Goal: Transaction & Acquisition: Obtain resource

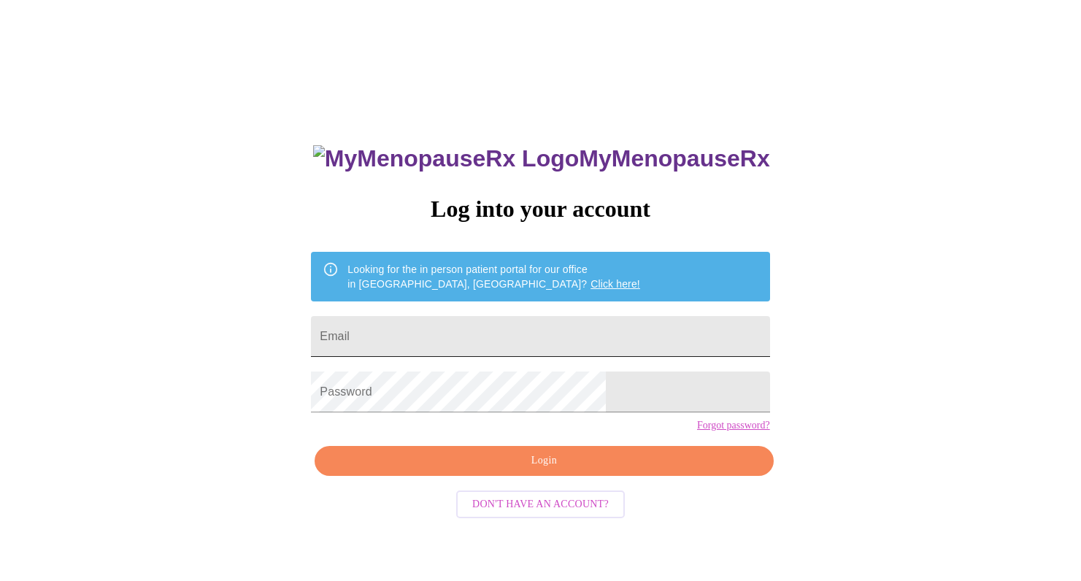
click at [518, 329] on input "Email" at bounding box center [540, 336] width 459 height 41
type input "[PERSON_NAME][EMAIL_ADDRESS][PERSON_NAME][DOMAIN_NAME]"
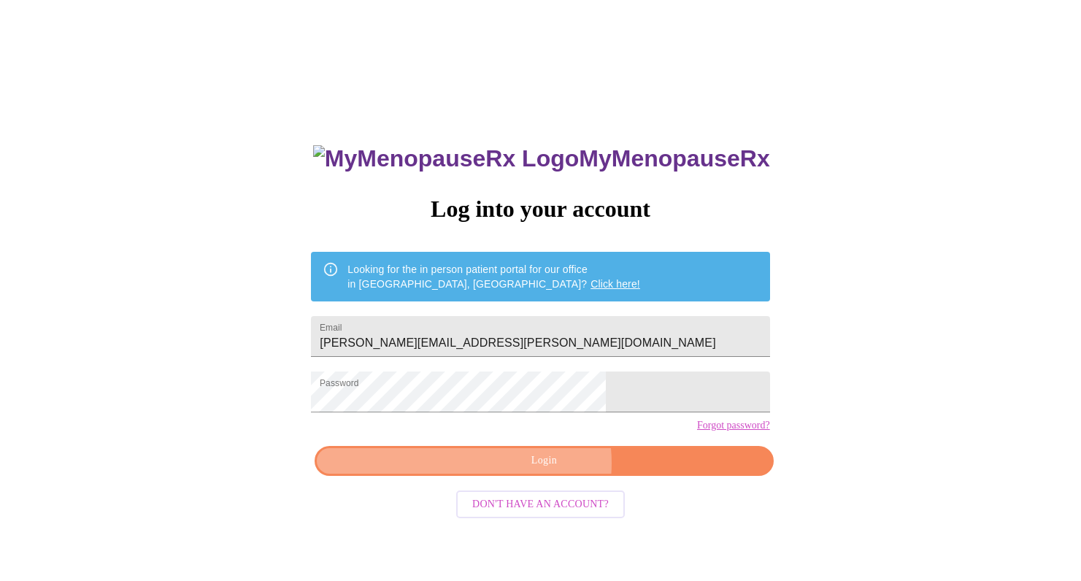
click at [545, 470] on span "Login" at bounding box center [543, 461] width 425 height 18
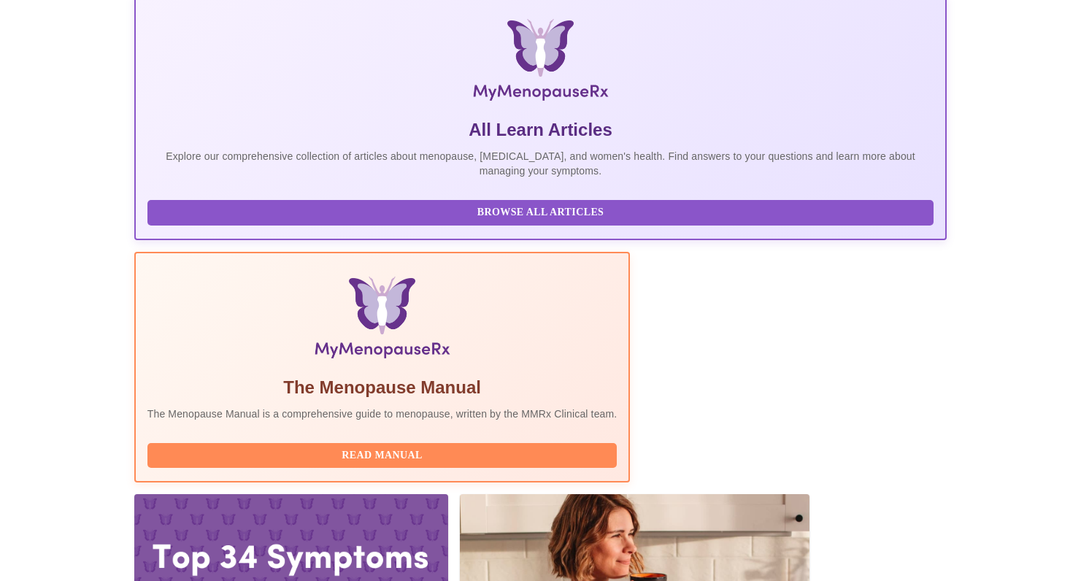
scroll to position [294, 0]
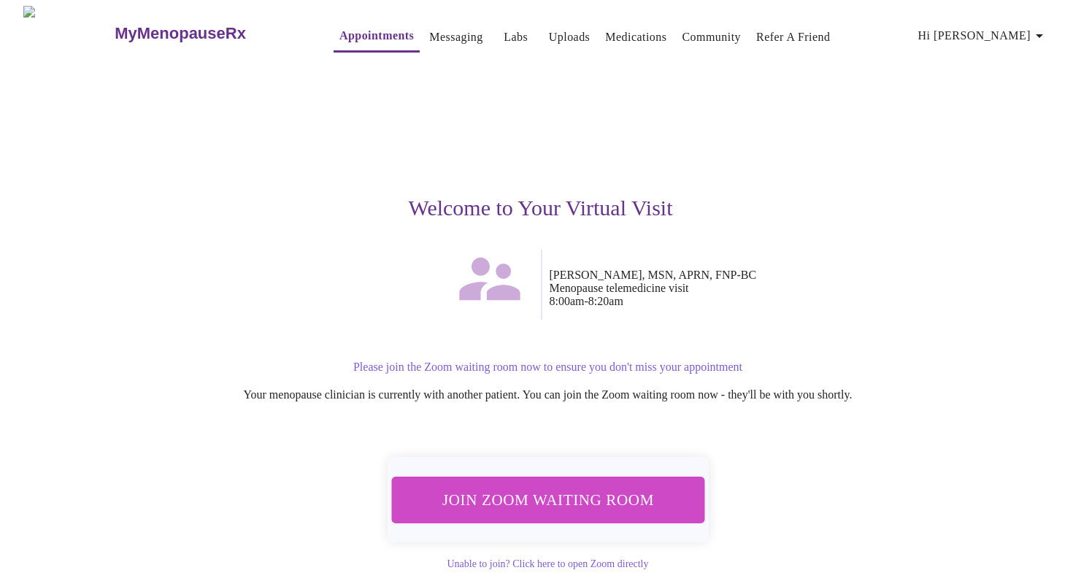
click at [573, 502] on span "Join Zoom Waiting Room" at bounding box center [547, 499] width 275 height 27
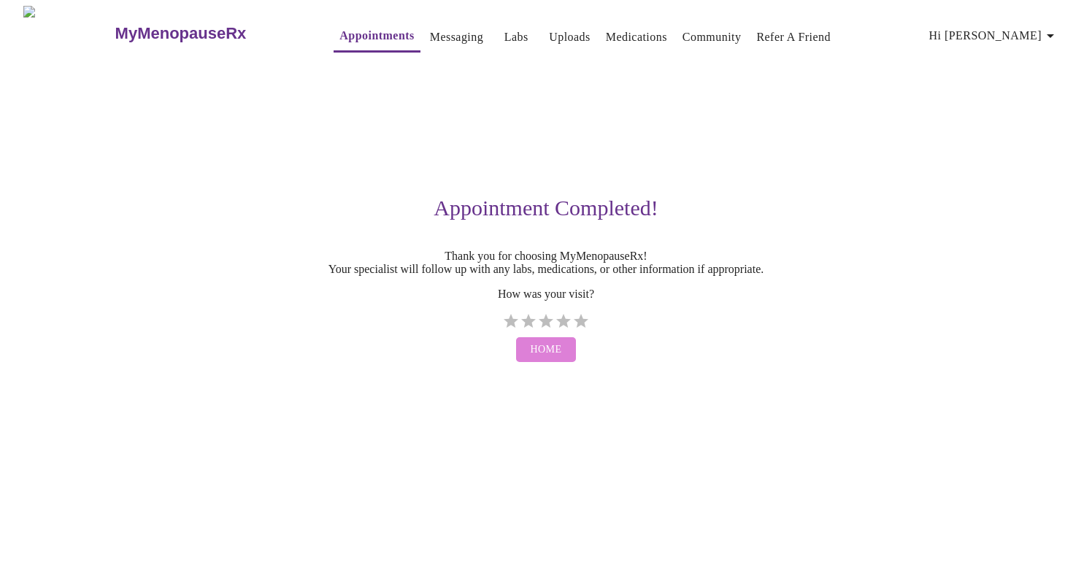
click at [551, 359] on span "Home" at bounding box center [546, 350] width 31 height 18
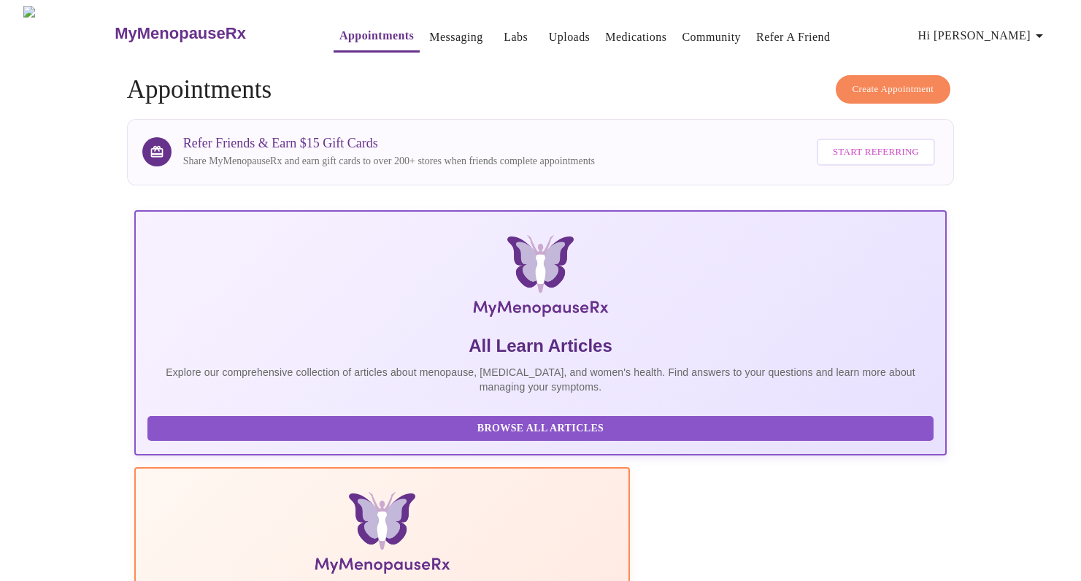
click at [504, 32] on link "Labs" at bounding box center [516, 37] width 24 height 20
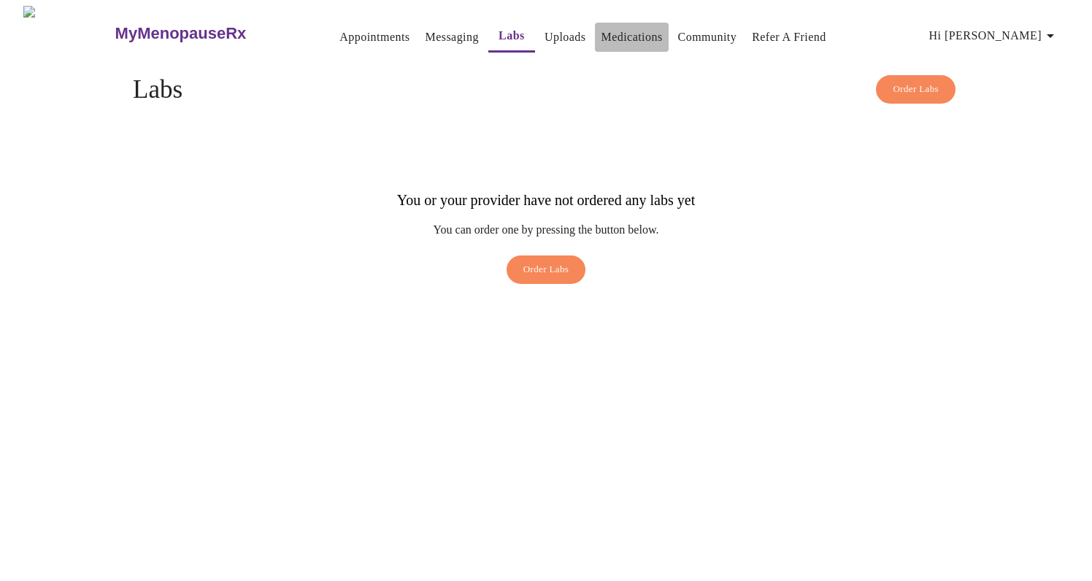
click at [634, 33] on link "Medications" at bounding box center [631, 37] width 61 height 20
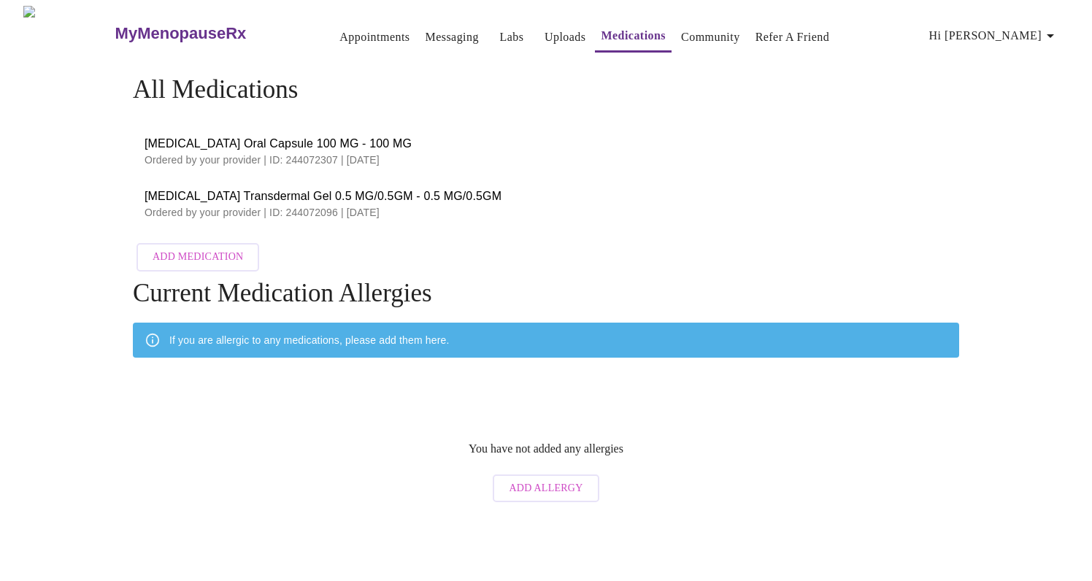
click at [499, 31] on link "Labs" at bounding box center [511, 37] width 24 height 20
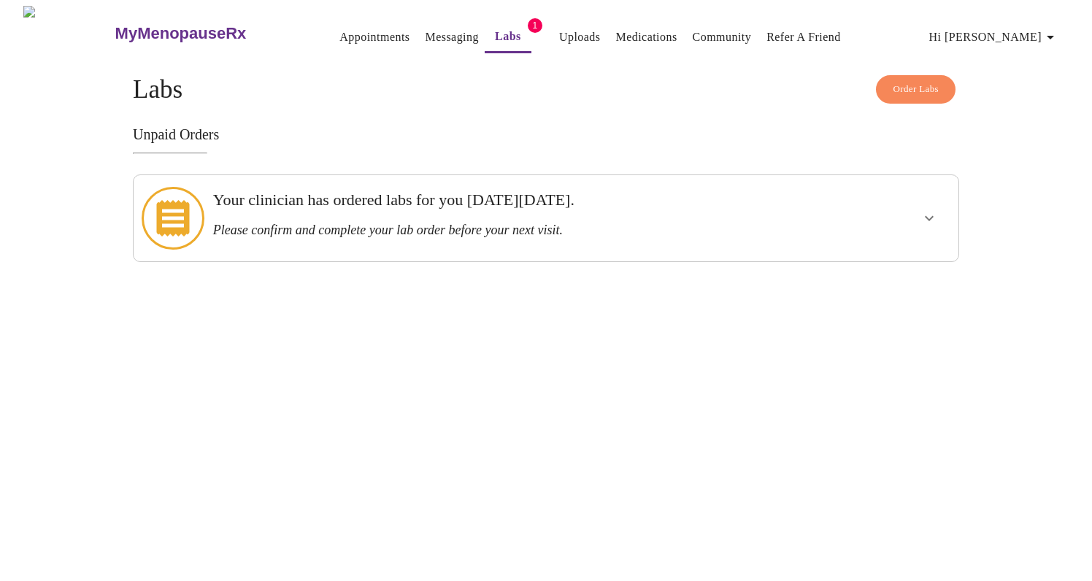
click at [929, 213] on icon "show more" at bounding box center [930, 219] width 18 height 18
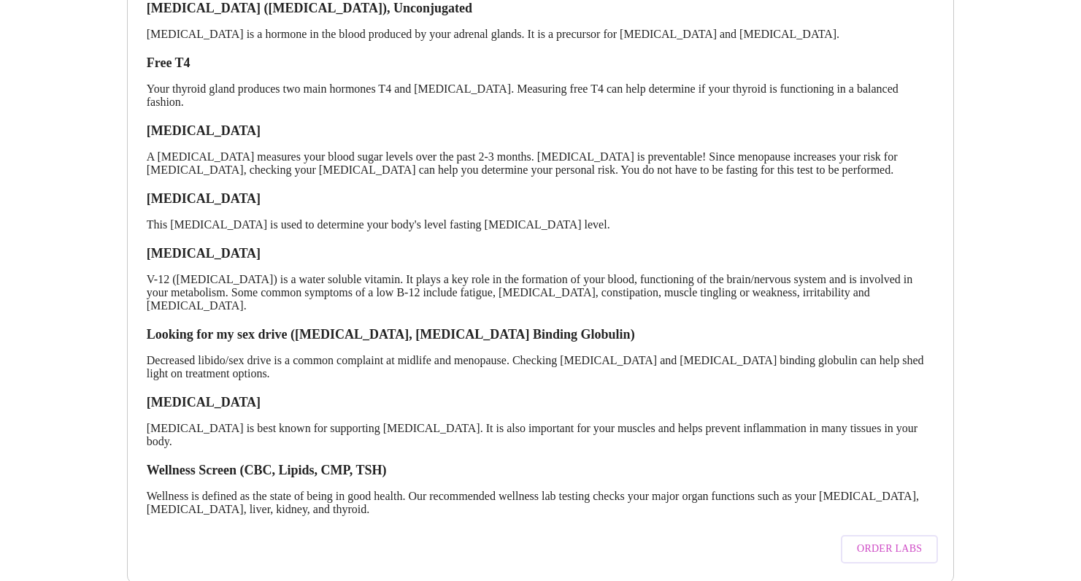
scroll to position [266, 0]
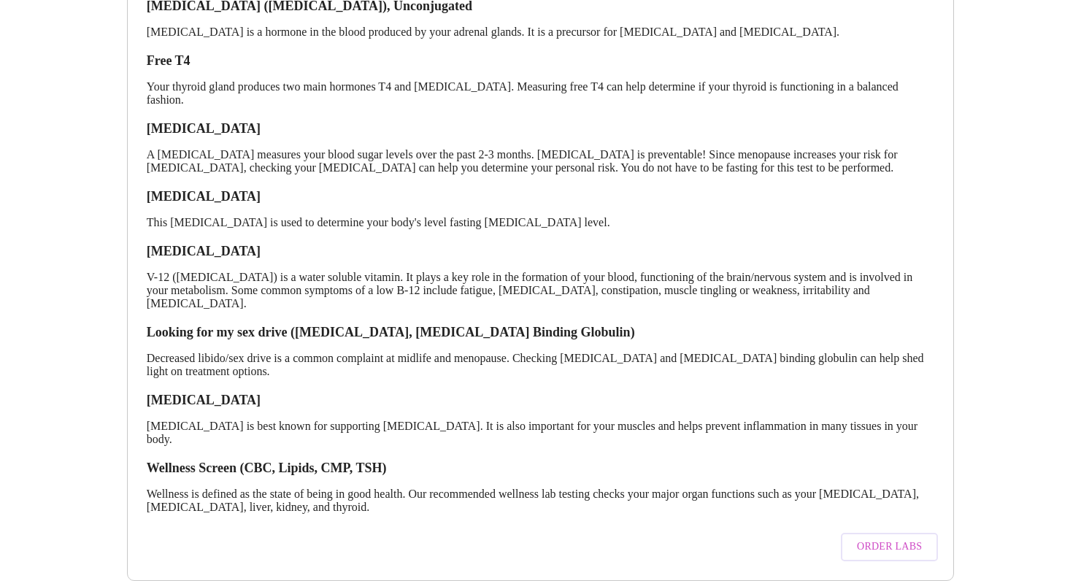
click at [878, 538] on span "Order Labs" at bounding box center [889, 547] width 65 height 18
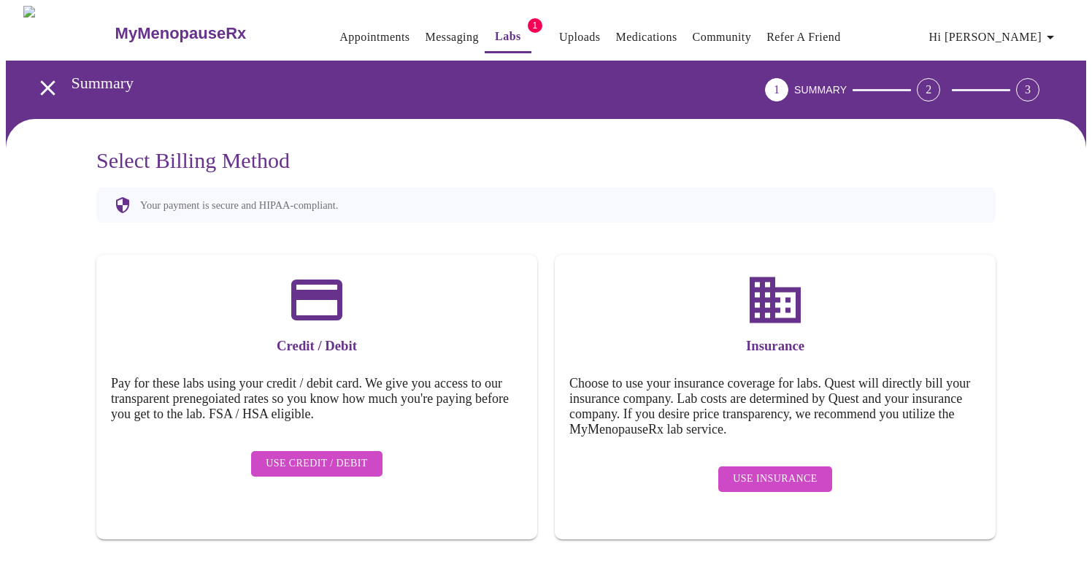
click at [764, 472] on span "Use Insurance" at bounding box center [775, 479] width 84 height 18
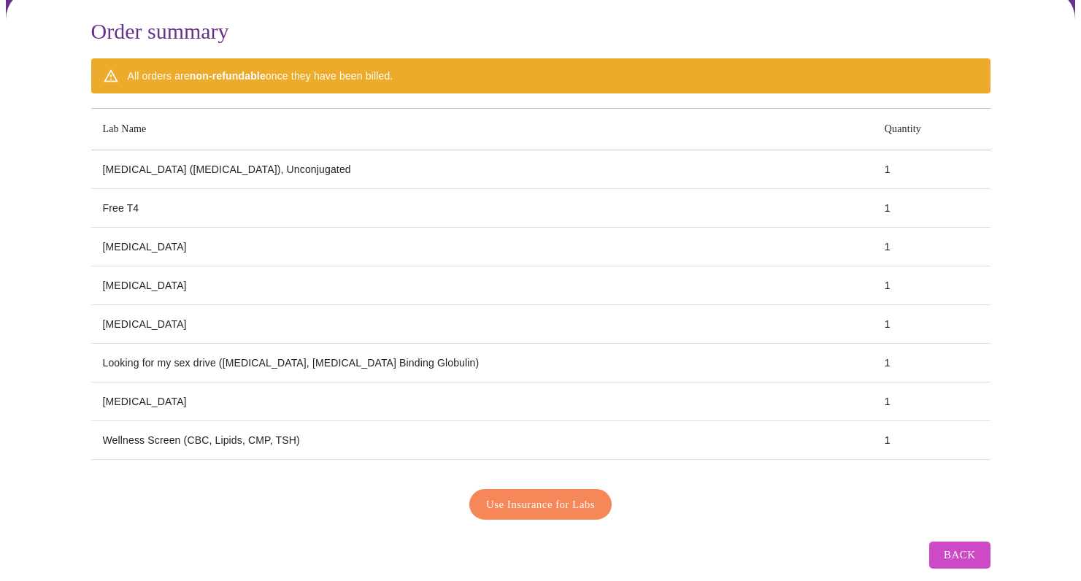
scroll to position [145, 0]
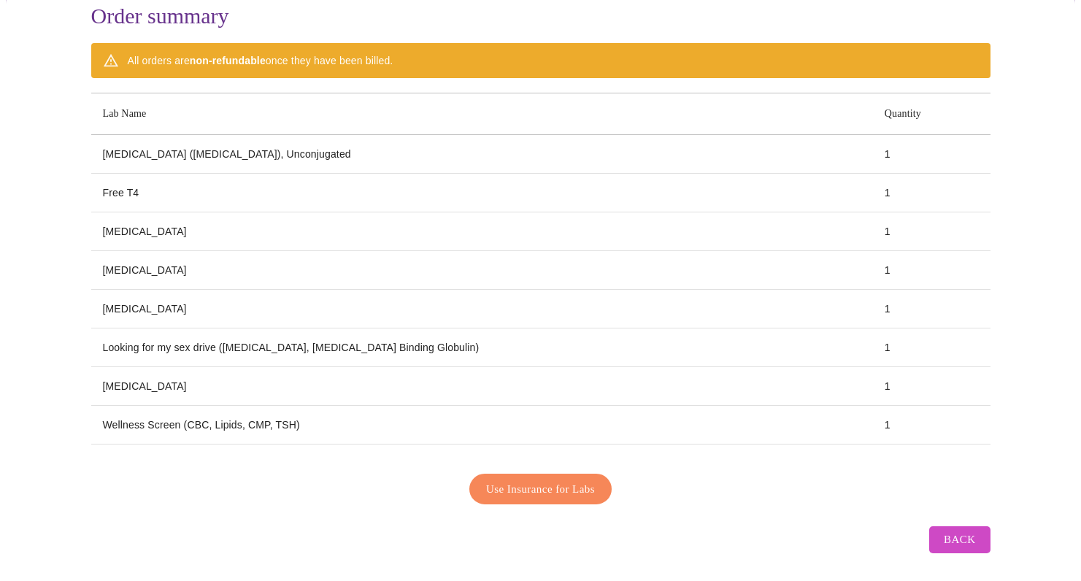
click at [576, 480] on span "Use Insurance for Labs" at bounding box center [540, 489] width 109 height 19
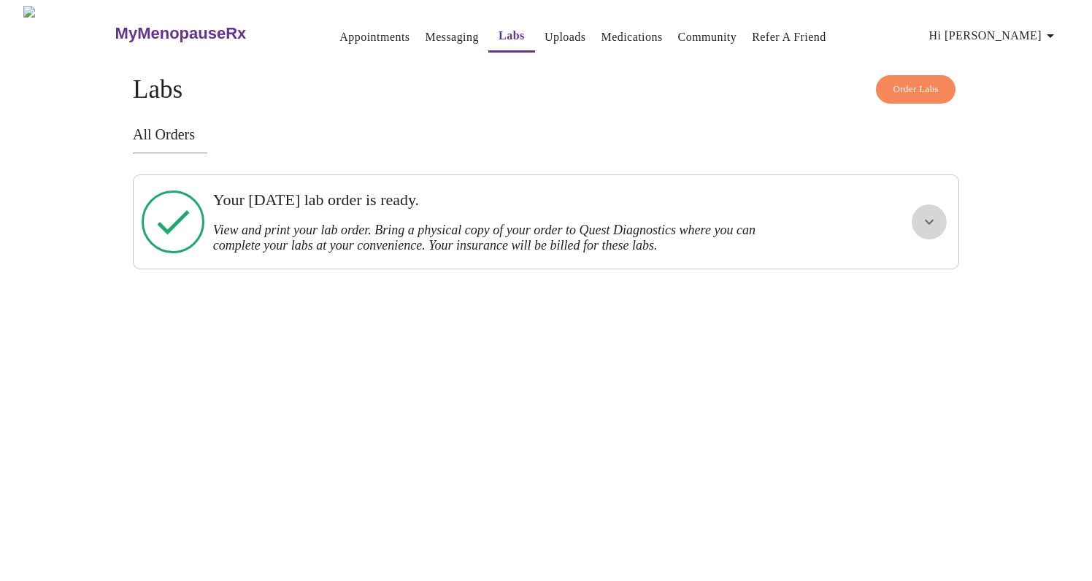
click at [932, 223] on icon "show more" at bounding box center [930, 222] width 18 height 18
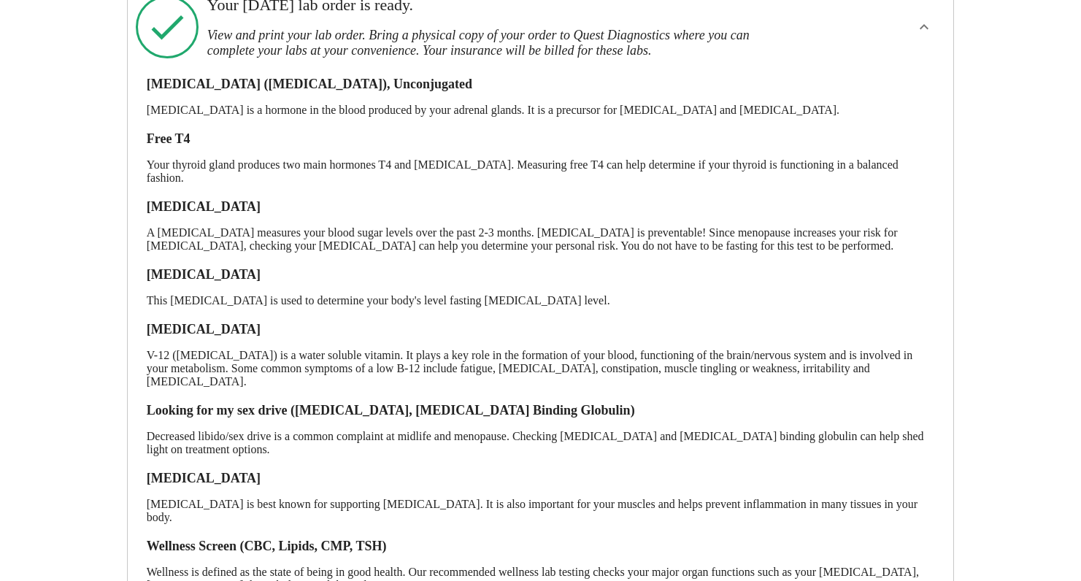
scroll to position [282, 0]
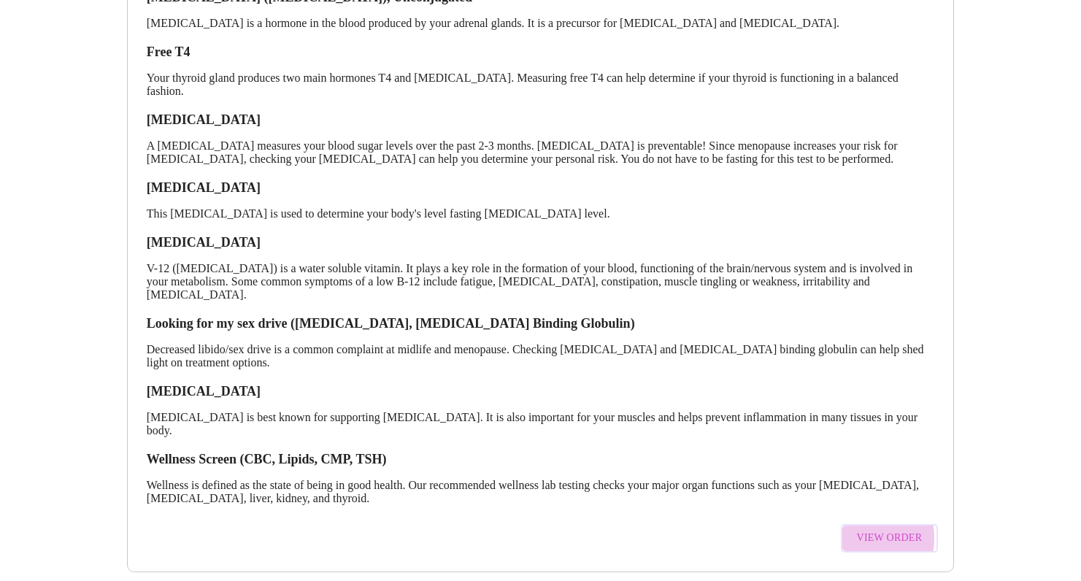
click at [859, 524] on button "View Order" at bounding box center [890, 538] width 98 height 28
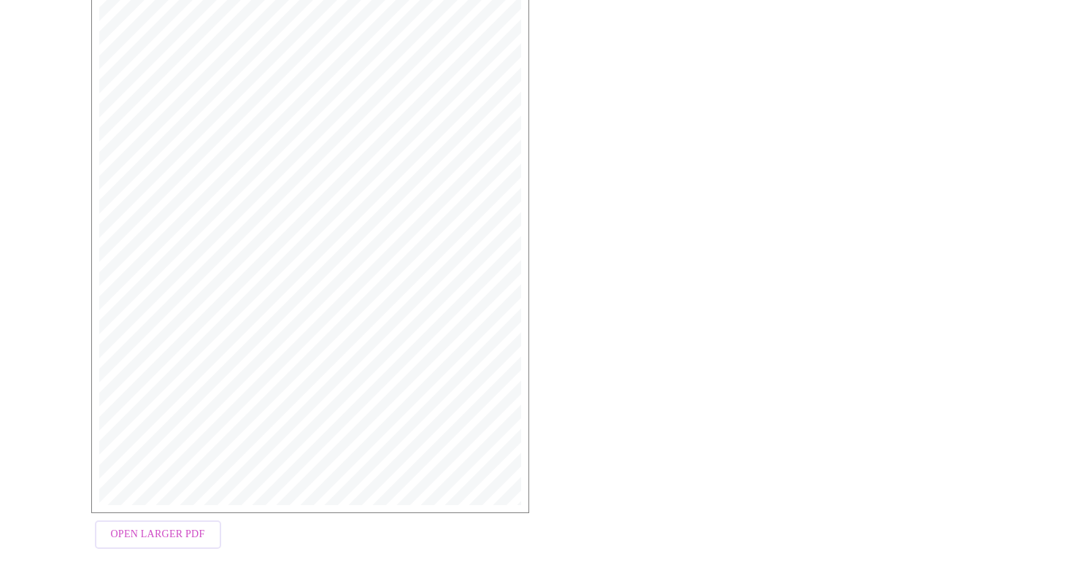
scroll to position [316, 0]
click at [193, 534] on span "Open Larger PDF" at bounding box center [158, 528] width 94 height 18
